Goal: Task Accomplishment & Management: Manage account settings

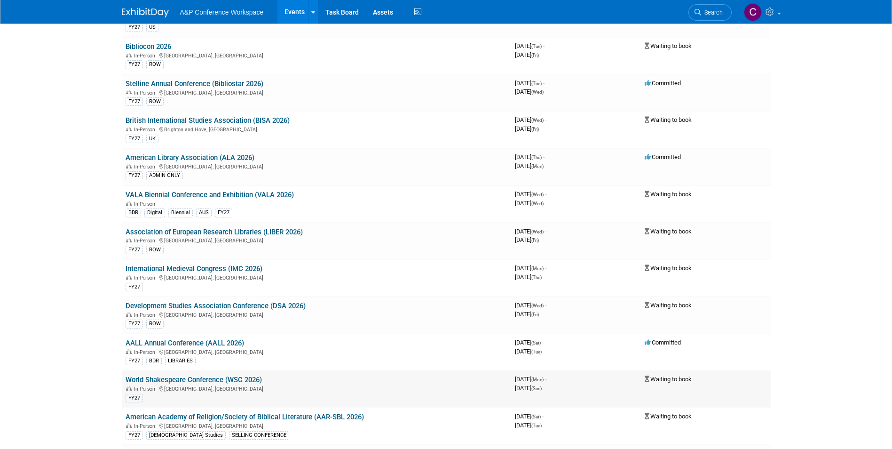
scroll to position [3984, 0]
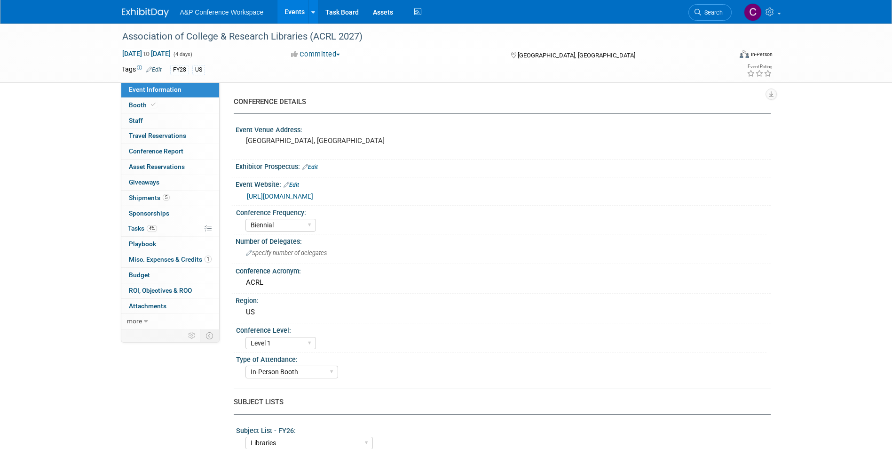
select select "Biennial"
select select "Level 1"
select select "In-Person Booth"
select select "Libraries"
select select "Bloomsbury Digital Resources"
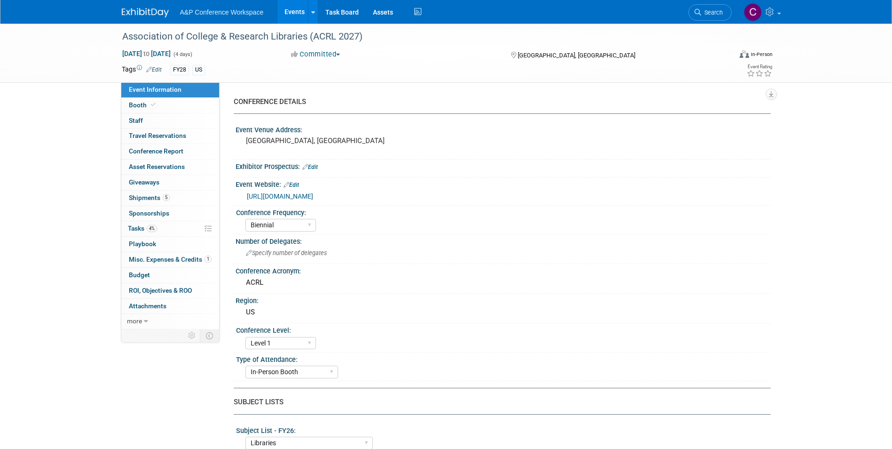
select select "Anne Weston"
select select "Michelle Kelly"
select select "Veronica Dove"
select select "BDR Product Awareness and Trial Generation​"
click at [564, 278] on div "ACRL" at bounding box center [503, 282] width 521 height 15
